Goal: Communication & Community: Answer question/provide support

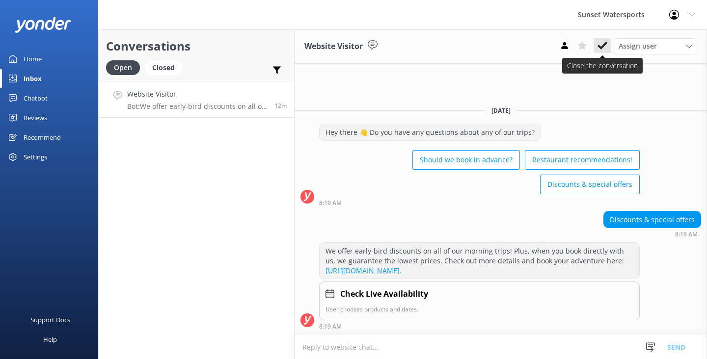
click at [600, 46] on icon at bounding box center [602, 46] width 10 height 10
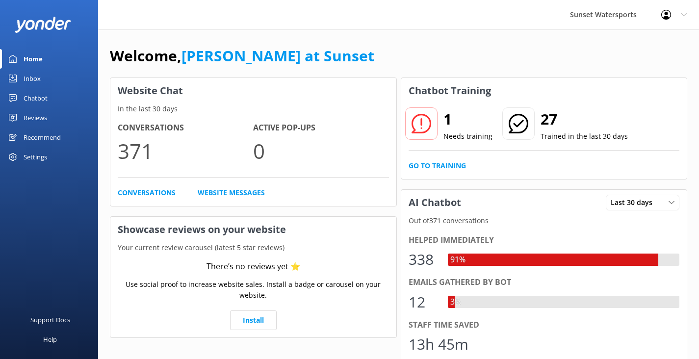
click at [38, 78] on div "Inbox" at bounding box center [32, 79] width 17 height 20
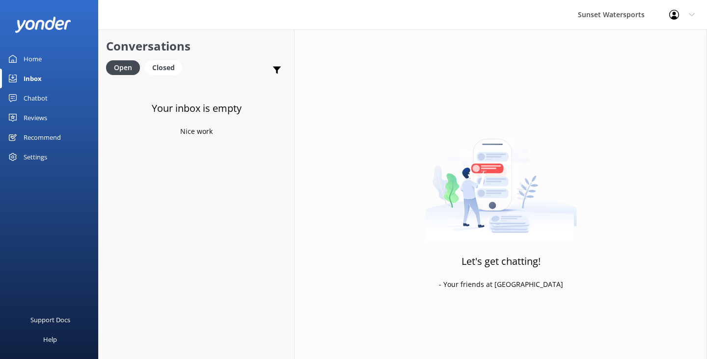
click at [30, 82] on div "Inbox" at bounding box center [33, 79] width 18 height 20
click at [40, 80] on div "Inbox" at bounding box center [33, 79] width 18 height 20
